Goal: Information Seeking & Learning: Check status

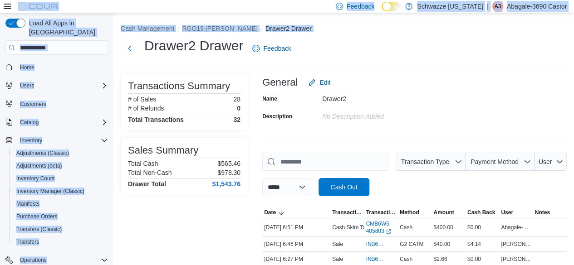
scroll to position [114, 0]
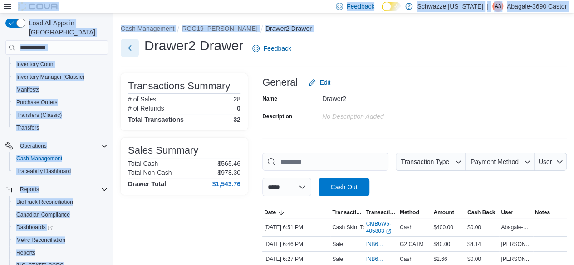
click at [131, 48] on button "Next" at bounding box center [130, 48] width 18 height 18
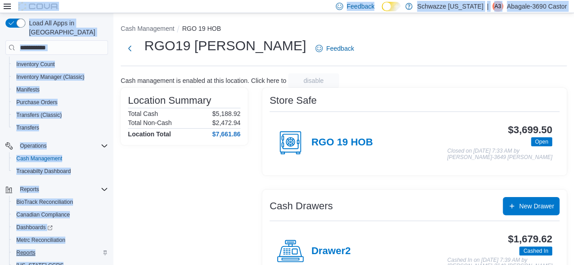
click at [58, 248] on div "Reports" at bounding box center [60, 253] width 95 height 11
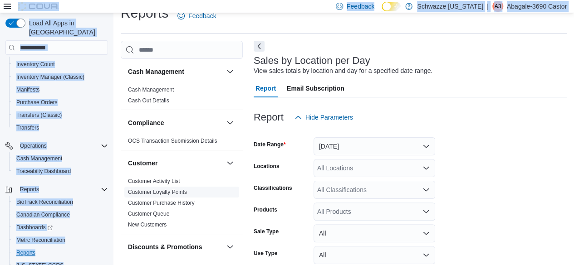
scroll to position [21, 0]
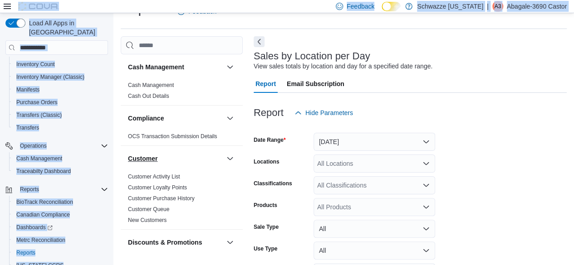
click at [214, 160] on button "Customer" at bounding box center [175, 158] width 95 height 9
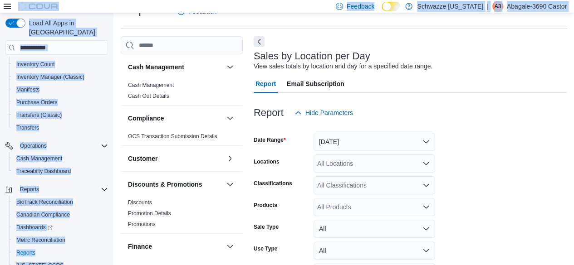
click at [253, 7] on div "Feedback Dark Mode Schwazze [US_STATE] | A3 Abagale-3690 Castor" at bounding box center [287, 6] width 574 height 13
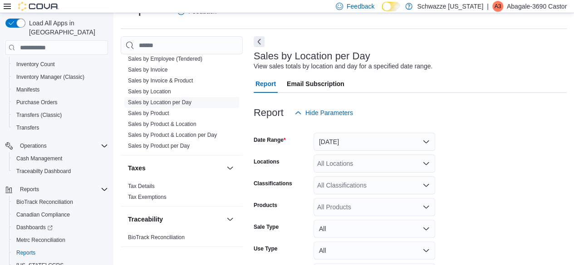
scroll to position [656, 0]
click at [182, 101] on link "Sales by Location per Day" at bounding box center [160, 102] width 64 height 6
click at [338, 147] on button "[DATE]" at bounding box center [375, 142] width 122 height 18
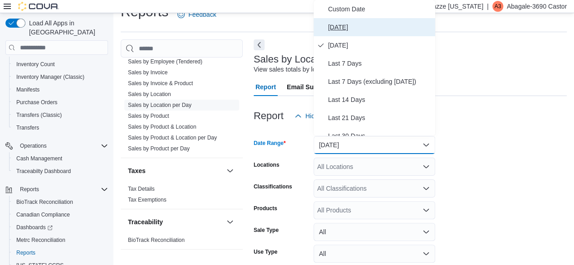
click at [340, 24] on span "[DATE]" at bounding box center [379, 27] width 103 height 11
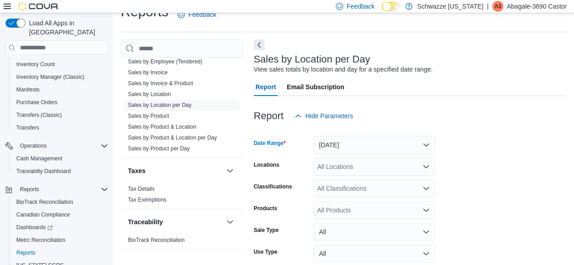
click at [329, 167] on div "All Locations" at bounding box center [375, 167] width 122 height 18
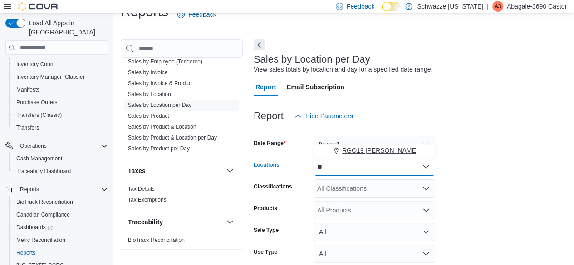
type input "**"
click at [348, 152] on span "RGO19 [PERSON_NAME]" at bounding box center [380, 150] width 76 height 9
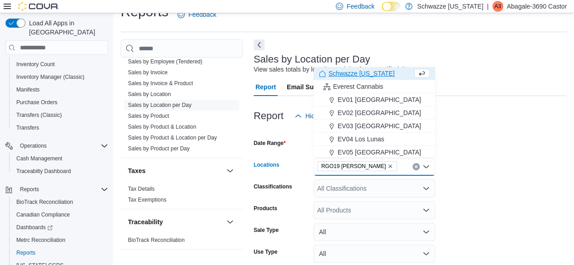
click at [457, 164] on form "Date Range [DATE] Locations RGO19 [PERSON_NAME] Combo box. Selected. RGO19 [PER…" at bounding box center [410, 217] width 313 height 185
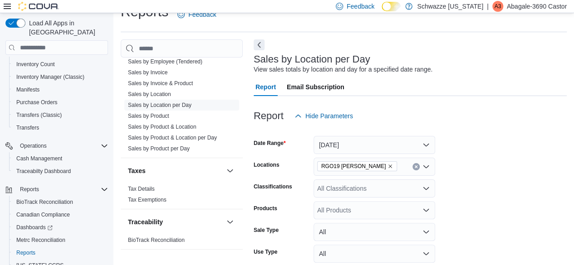
scroll to position [81, 0]
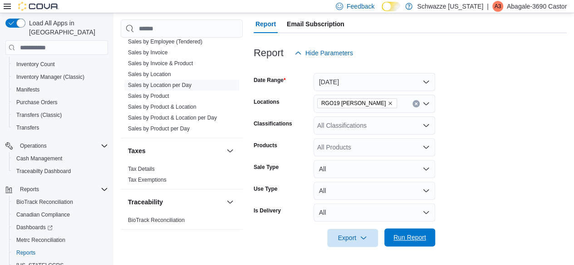
click at [391, 238] on span "Run Report" at bounding box center [410, 238] width 40 height 18
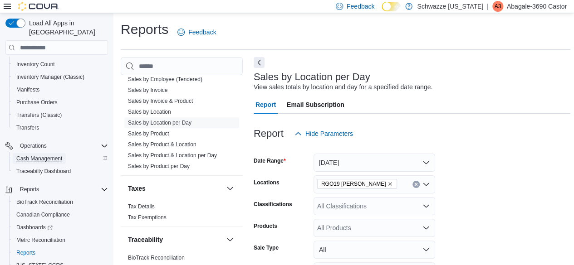
click at [46, 155] on span "Cash Management" at bounding box center [39, 158] width 46 height 7
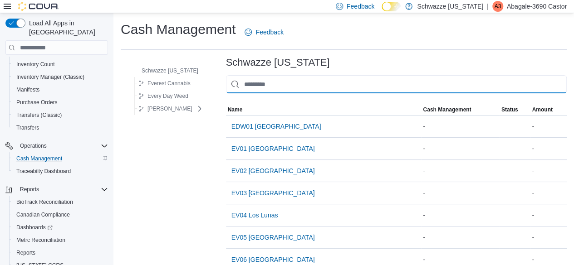
click at [248, 84] on input "This is a search bar. As you type, the results lower in the page will automatic…" at bounding box center [396, 84] width 341 height 18
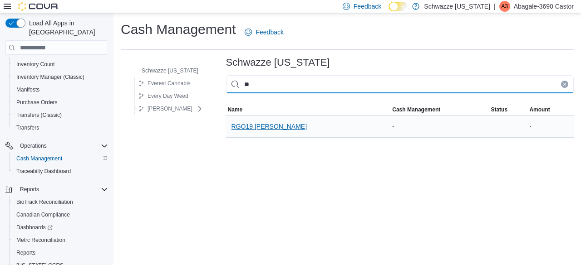
type input "**"
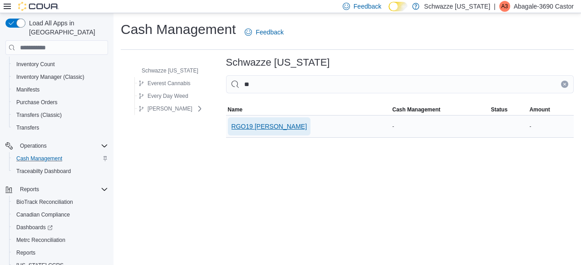
click at [255, 126] on span "RGO19 [PERSON_NAME]" at bounding box center [269, 126] width 76 height 9
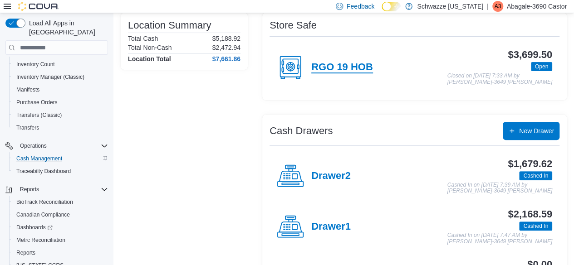
click at [322, 66] on h4 "RGO 19 HOB" at bounding box center [342, 68] width 62 height 12
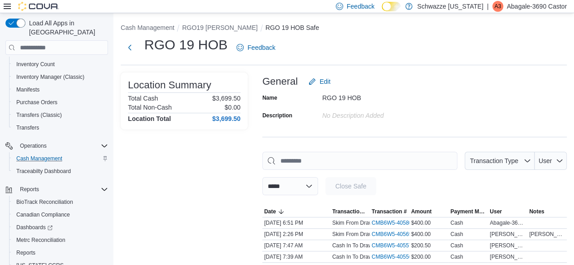
scroll to position [1, 0]
click at [197, 25] on button "RGO19 [PERSON_NAME]" at bounding box center [220, 27] width 76 height 7
